Goal: Book appointment/travel/reservation

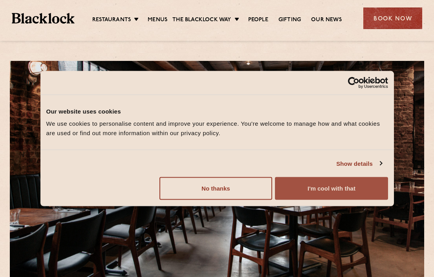
click at [322, 186] on button "I'm cool with that" at bounding box center [331, 188] width 113 height 23
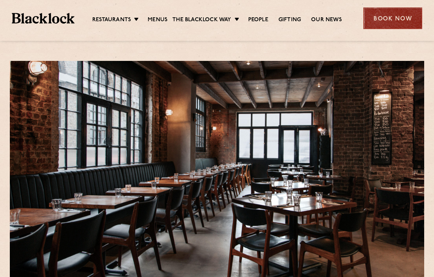
click at [380, 18] on div "Book Now" at bounding box center [392, 18] width 59 height 22
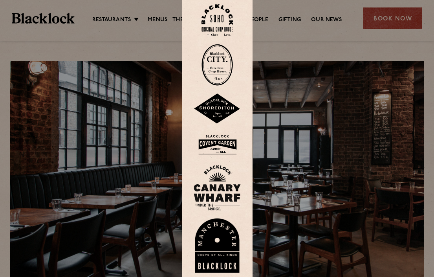
click at [221, 116] on img at bounding box center [217, 108] width 47 height 31
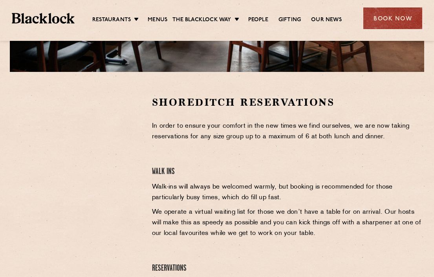
scroll to position [224, 0]
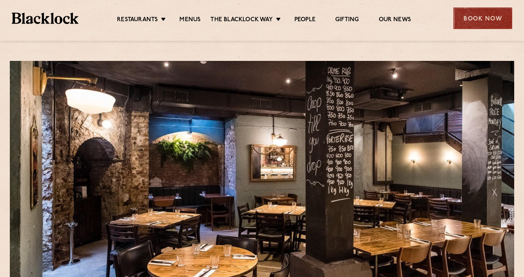
click at [490, 15] on div "Book Now" at bounding box center [482, 18] width 59 height 22
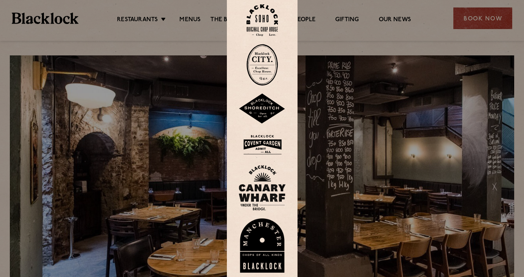
scroll to position [8, 0]
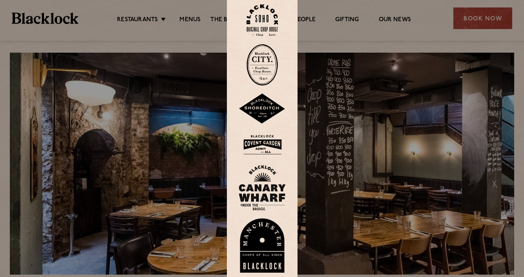
click at [261, 62] on img at bounding box center [262, 65] width 31 height 42
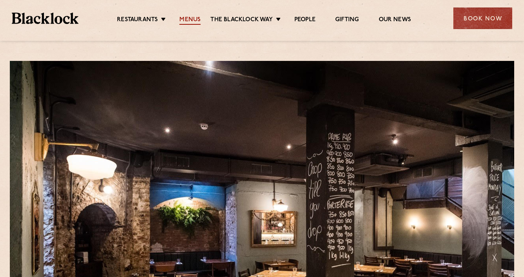
click at [186, 20] on link "Menus" at bounding box center [189, 20] width 21 height 9
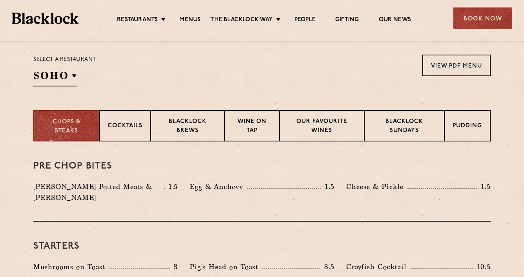
scroll to position [254, 0]
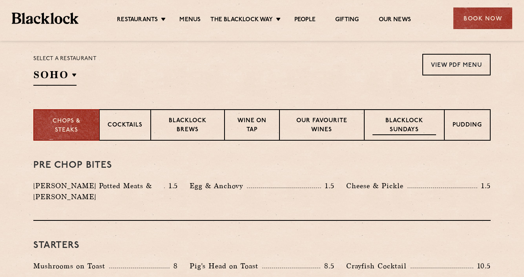
click at [406, 126] on p "Blacklock Sundays" at bounding box center [405, 126] width 64 height 18
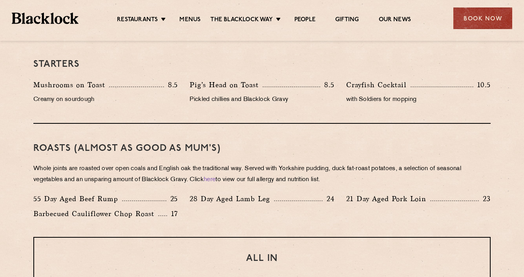
scroll to position [128, 0]
